Goal: Transaction & Acquisition: Purchase product/service

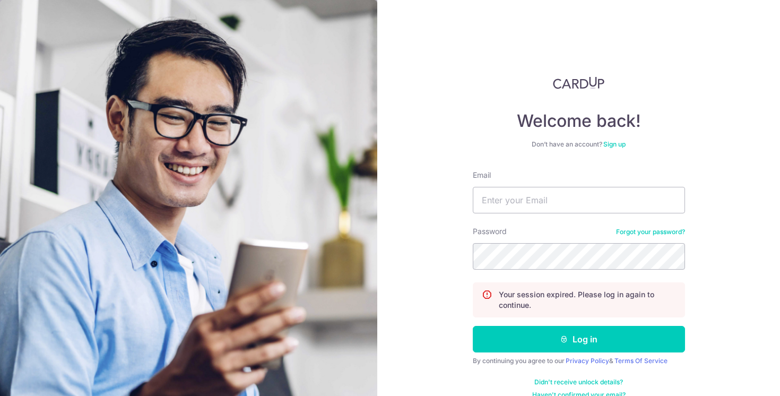
click at [519, 189] on input "Email" at bounding box center [579, 200] width 212 height 27
type input "[EMAIL_ADDRESS][DOMAIN_NAME]"
click at [473, 326] on button "Log in" at bounding box center [579, 339] width 212 height 27
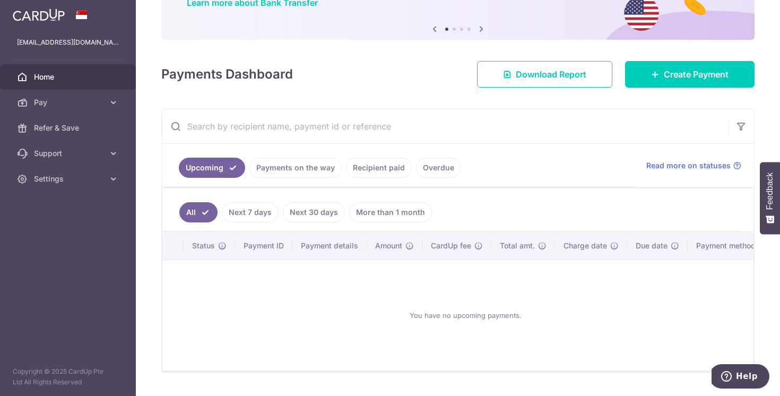
scroll to position [123, 0]
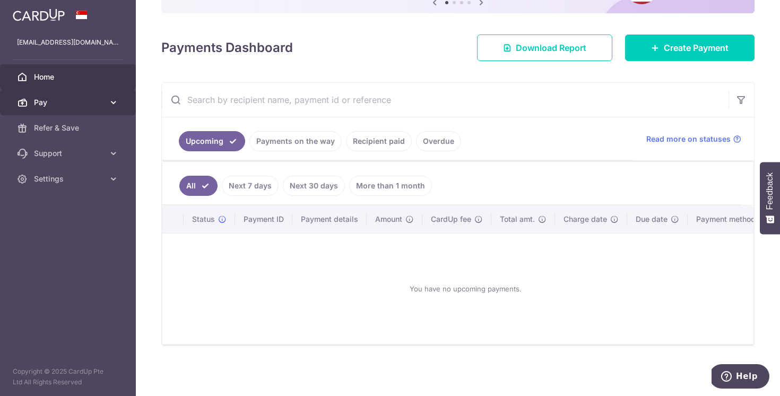
click at [91, 101] on span "Pay" at bounding box center [69, 102] width 70 height 11
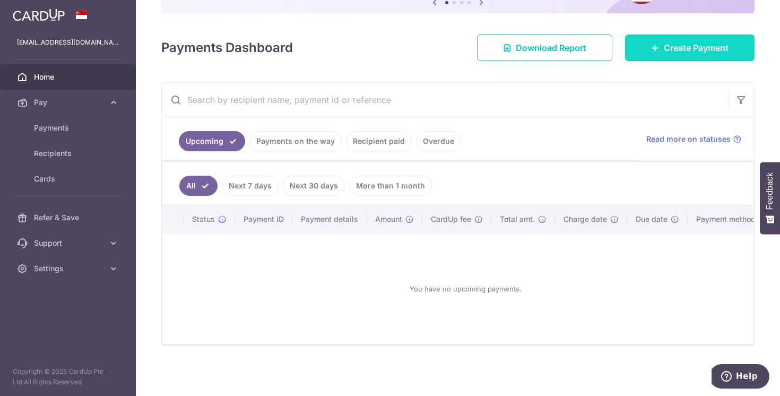
click at [641, 51] on link "Create Payment" at bounding box center [690, 47] width 130 height 27
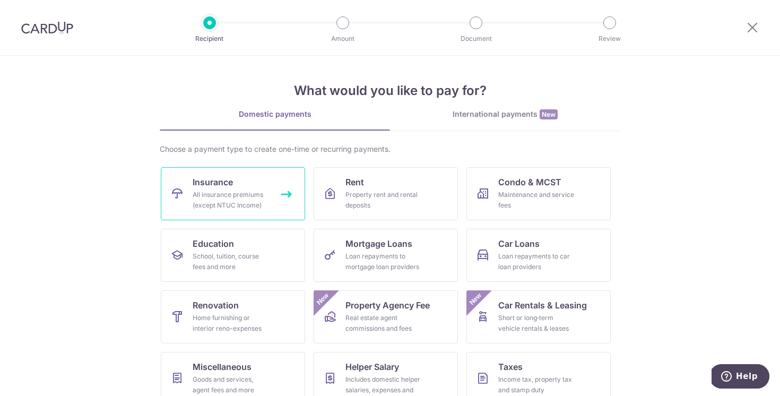
click at [236, 204] on div "All insurance premiums (except NTUC Income)" at bounding box center [231, 199] width 76 height 21
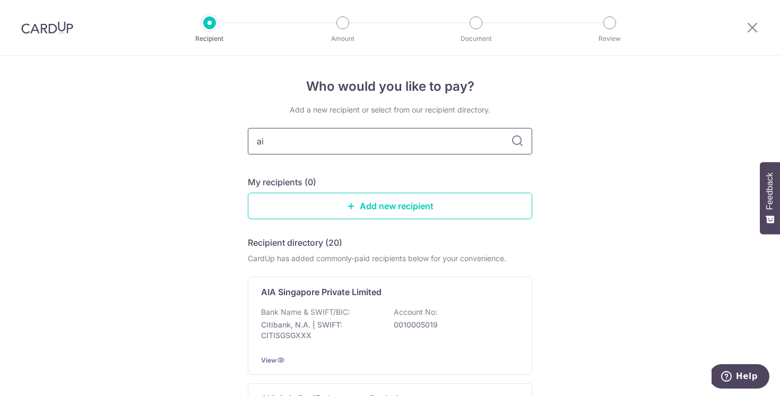
type input "aia"
click at [522, 139] on icon at bounding box center [517, 141] width 13 height 13
click at [354, 145] on input "aia" at bounding box center [390, 141] width 284 height 27
drag, startPoint x: 467, startPoint y: 137, endPoint x: 180, endPoint y: 135, distance: 286.1
click at [180, 135] on div "Who would you like to pay? Add a new recipient or select from our recipient dir…" at bounding box center [390, 261] width 780 height 411
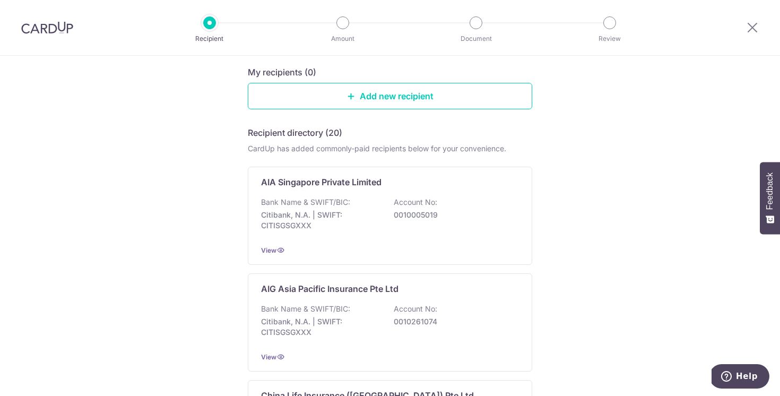
scroll to position [122, 0]
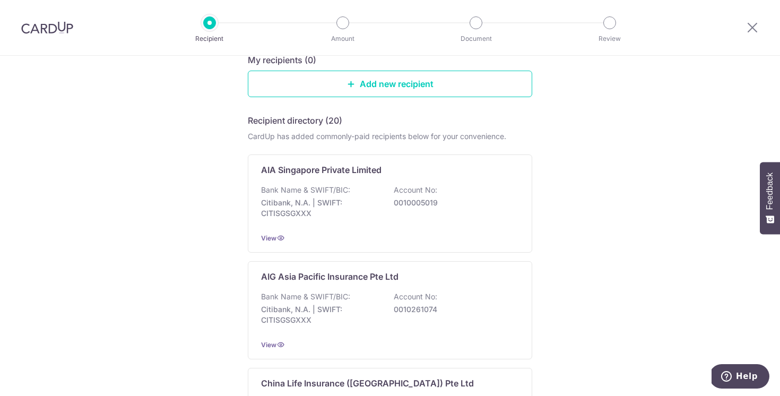
click at [336, 186] on p "Bank Name & SWIFT/BIC:" at bounding box center [305, 190] width 89 height 11
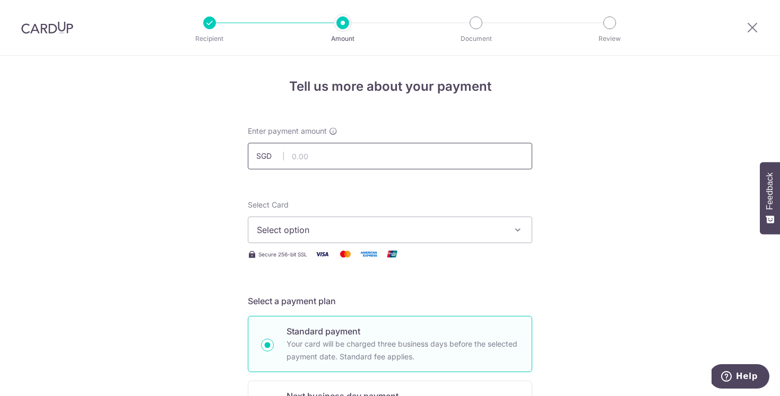
click at [360, 156] on input "text" at bounding box center [390, 156] width 284 height 27
type input "2,380.00"
click at [318, 230] on span "Select option" at bounding box center [380, 229] width 247 height 13
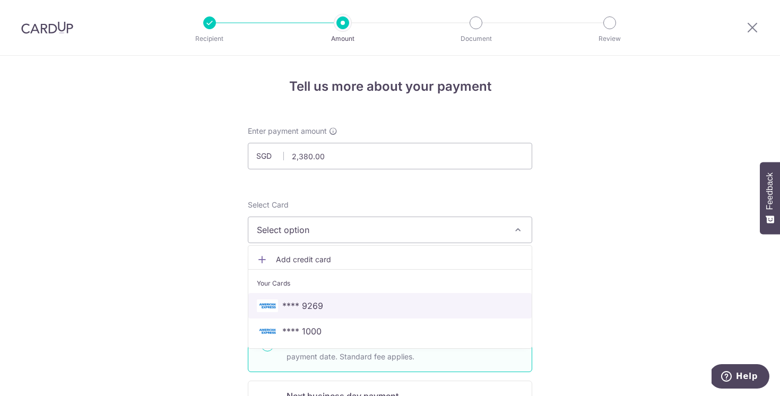
click at [324, 307] on span "**** 9269" at bounding box center [390, 305] width 266 height 13
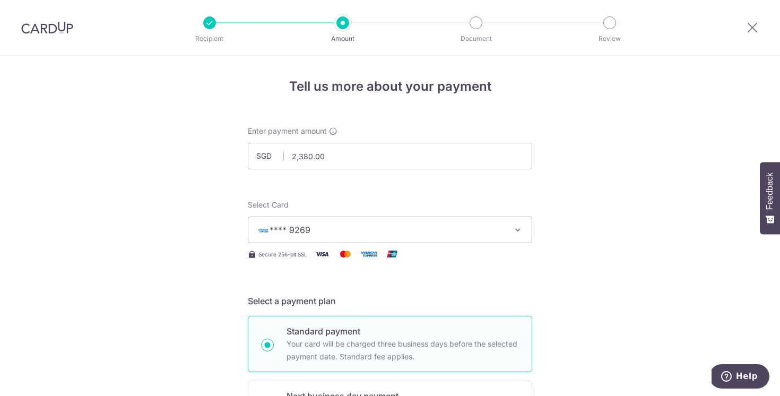
click at [351, 231] on span "**** 9269" at bounding box center [380, 229] width 247 height 13
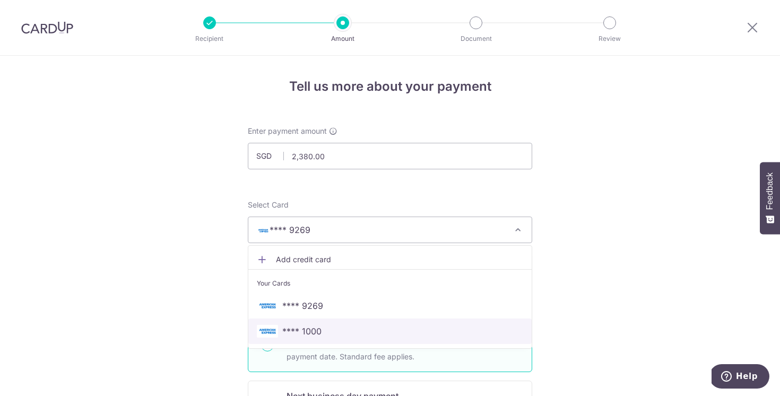
click at [340, 322] on link "**** 1000" at bounding box center [389, 330] width 283 height 25
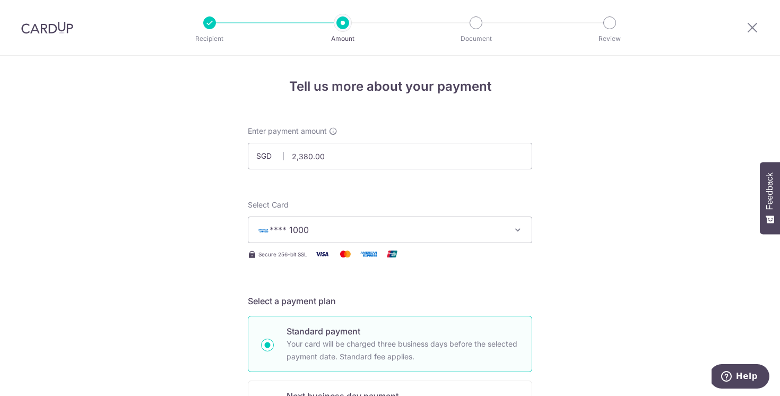
click at [359, 225] on span "**** 1000" at bounding box center [380, 229] width 247 height 13
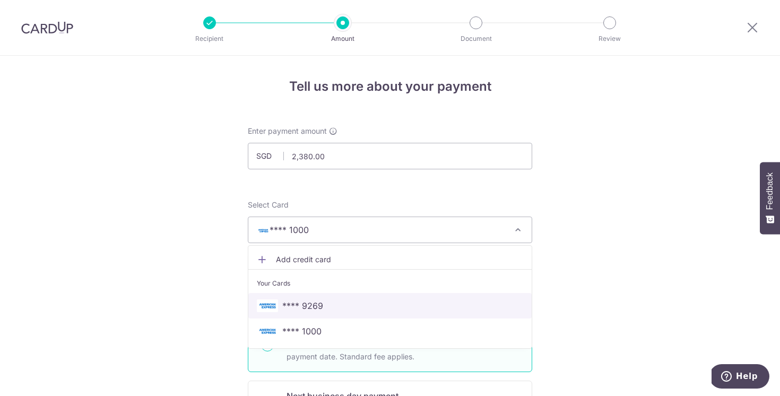
click at [359, 315] on link "**** 9269" at bounding box center [389, 305] width 283 height 25
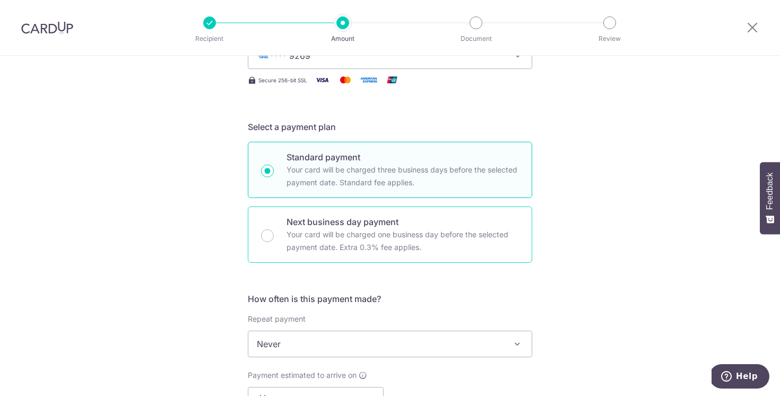
scroll to position [280, 0]
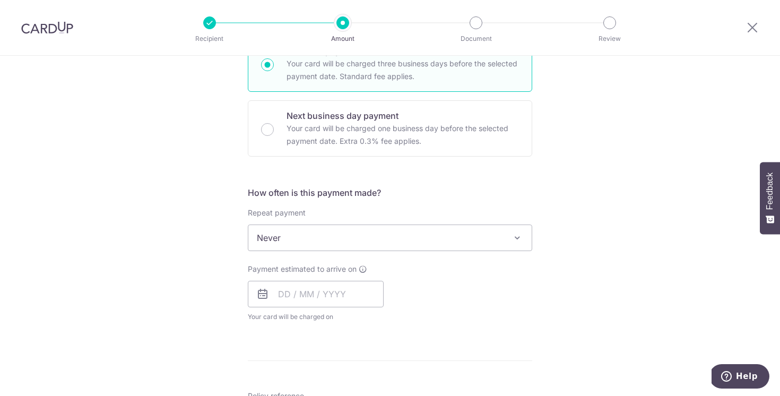
click at [313, 235] on span "Never" at bounding box center [389, 237] width 283 height 25
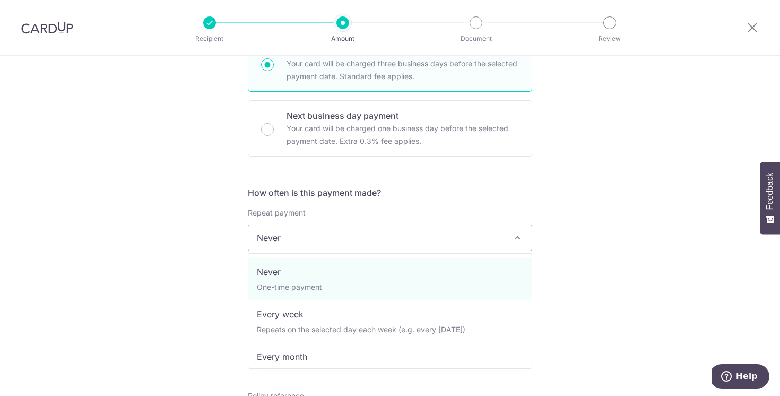
click at [312, 239] on span "Never" at bounding box center [389, 237] width 283 height 25
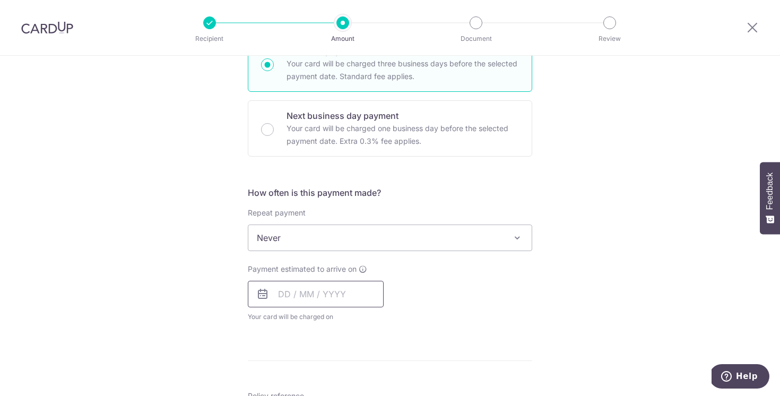
click at [309, 298] on input "text" at bounding box center [316, 294] width 136 height 27
click at [370, 362] on link "5" at bounding box center [375, 369] width 17 height 17
type input "[DATE]"
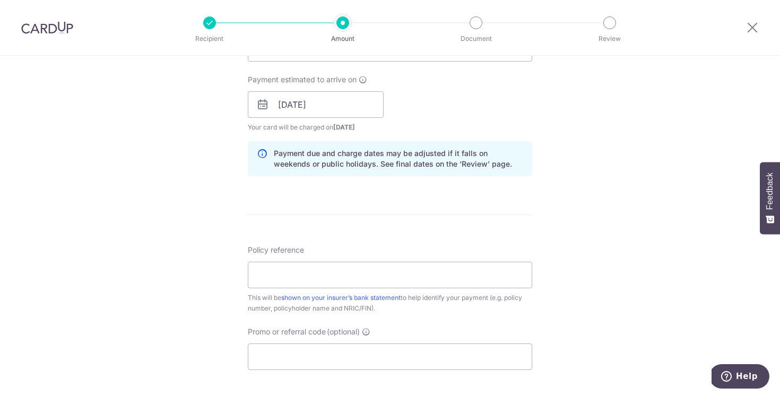
scroll to position [476, 0]
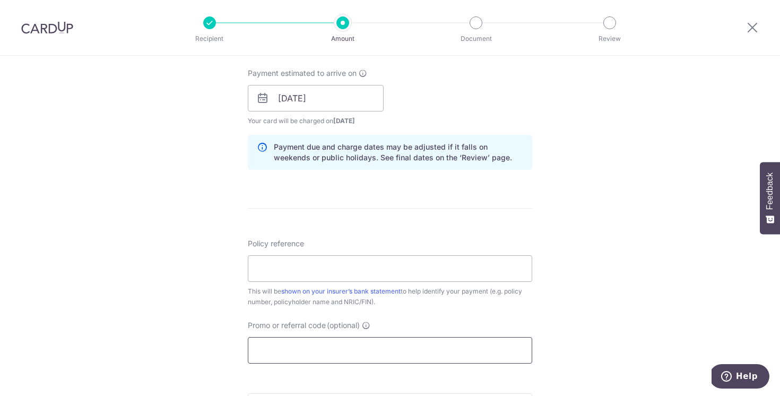
click at [318, 348] on input "Promo or referral code (optional)" at bounding box center [390, 350] width 284 height 27
paste input "L549945244"
type input "L549945244"
click at [294, 268] on input "Policy reference" at bounding box center [390, 268] width 284 height 27
paste input "L549945244"
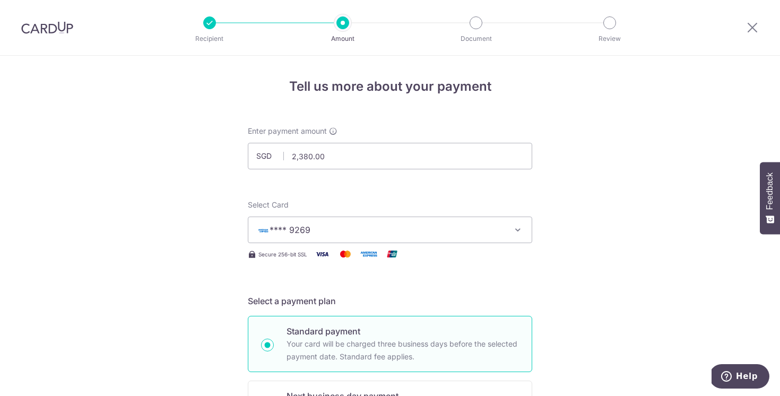
scroll to position [663, 0]
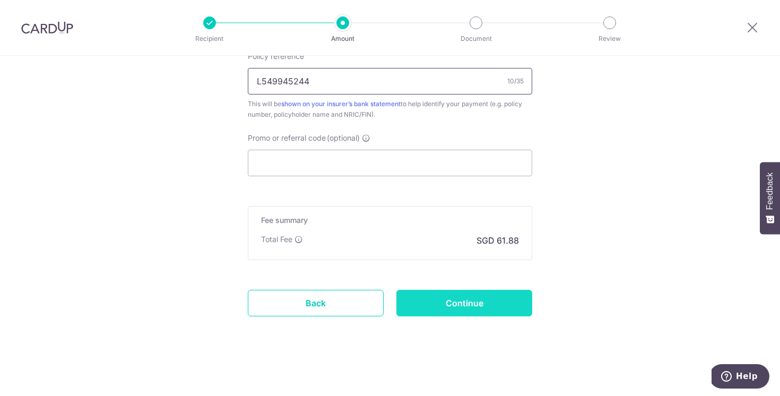
type input "L549945244"
click at [478, 304] on input "Continue" at bounding box center [464, 303] width 136 height 27
type input "Create Schedule"
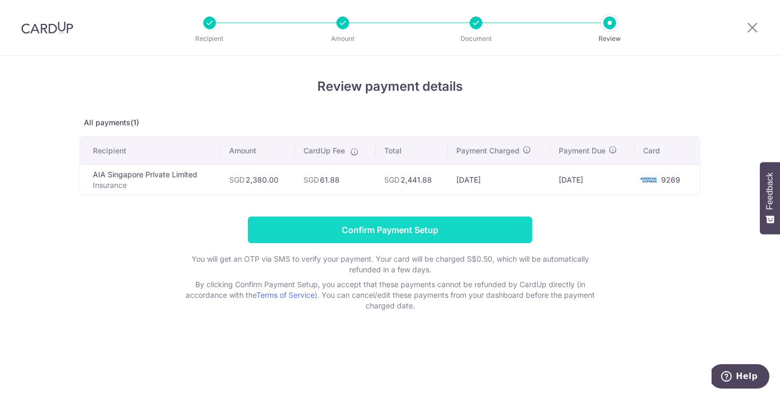
click at [406, 223] on input "Confirm Payment Setup" at bounding box center [390, 230] width 284 height 27
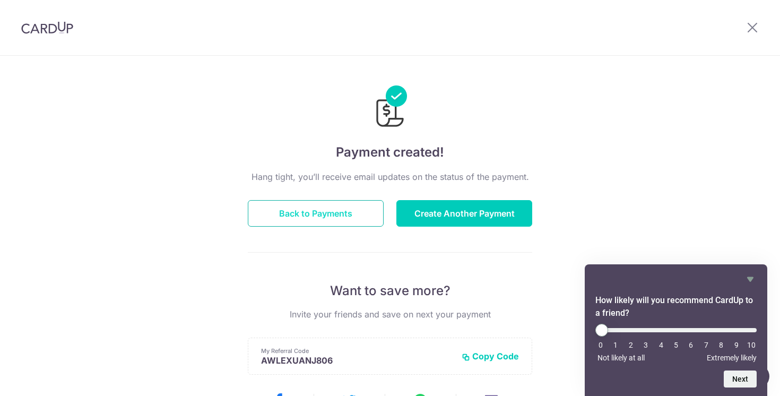
click at [332, 215] on button "Back to Payments" at bounding box center [316, 213] width 136 height 27
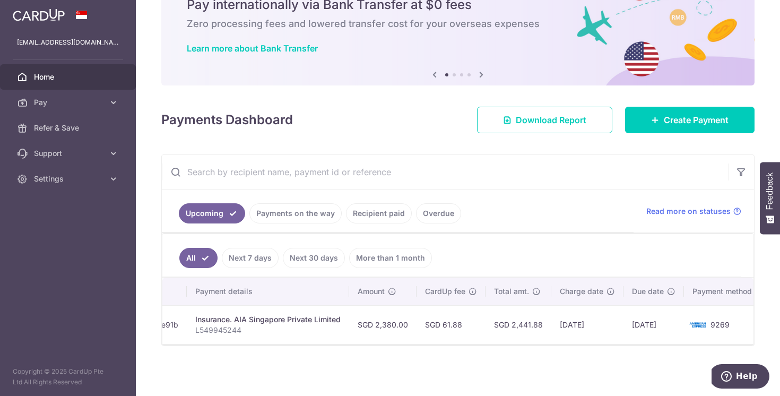
scroll to position [0, 195]
